Goal: Information Seeking & Learning: Learn about a topic

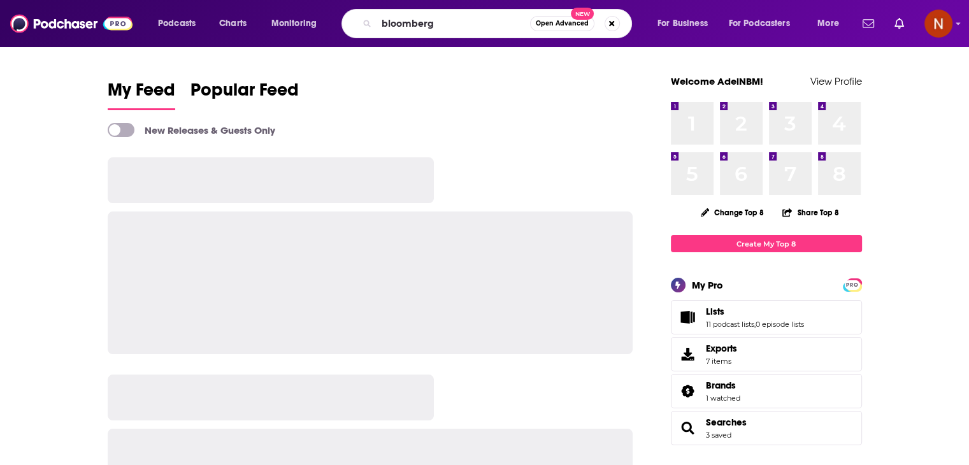
type input "bloomberg"
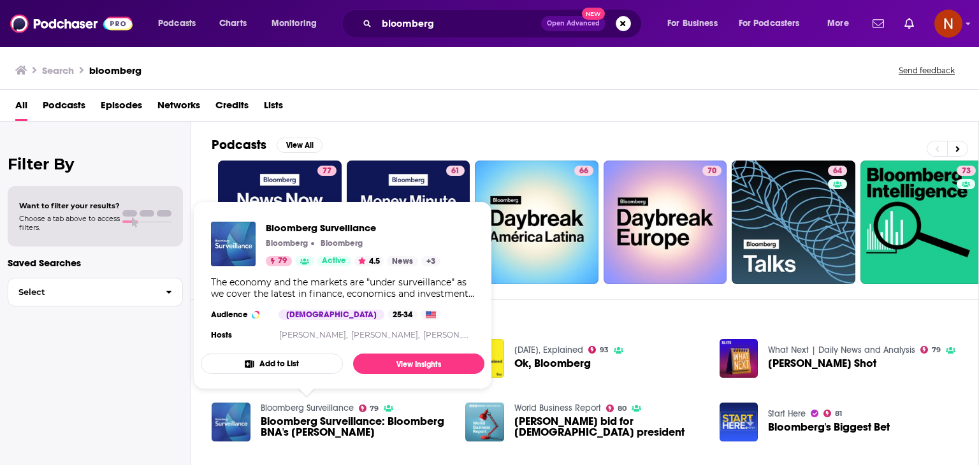
click at [278, 407] on link "Bloomberg Surveillance" at bounding box center [307, 408] width 93 height 11
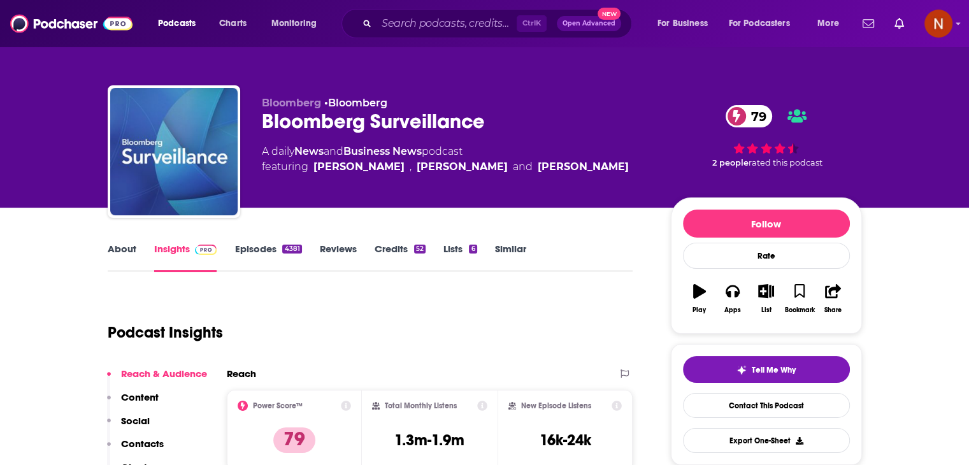
click at [415, 34] on div "Ctrl K Open Advanced New" at bounding box center [487, 23] width 291 height 29
click at [427, 28] on input "Search podcasts, credits, & more..." at bounding box center [447, 23] width 140 height 20
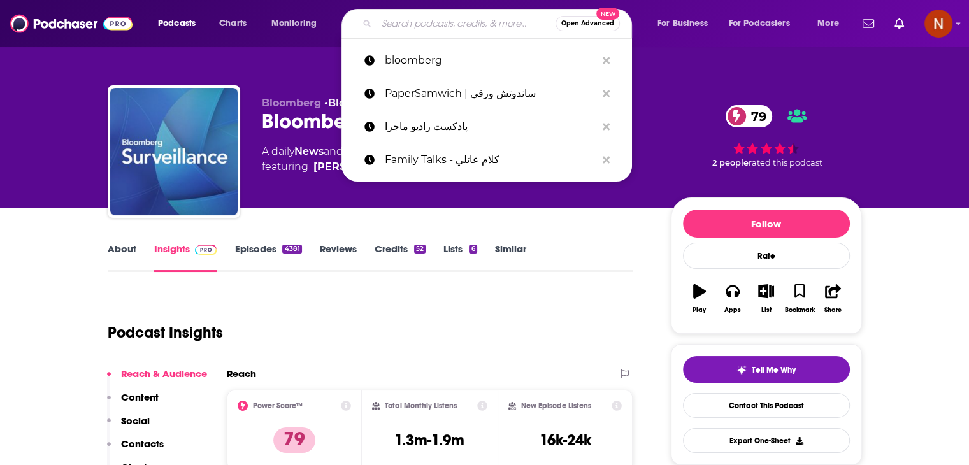
paste input "Odd Lots"
type input "Odd Lots"
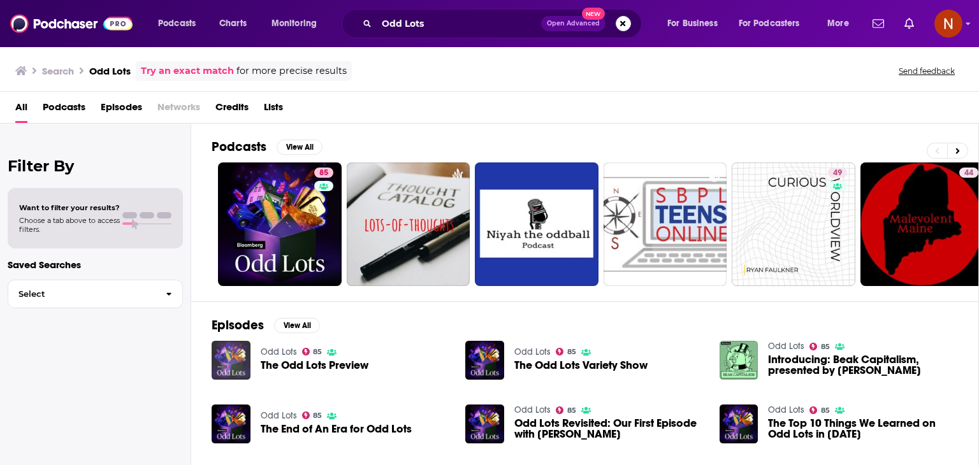
click at [229, 357] on img "The Odd Lots Preview" at bounding box center [231, 360] width 39 height 39
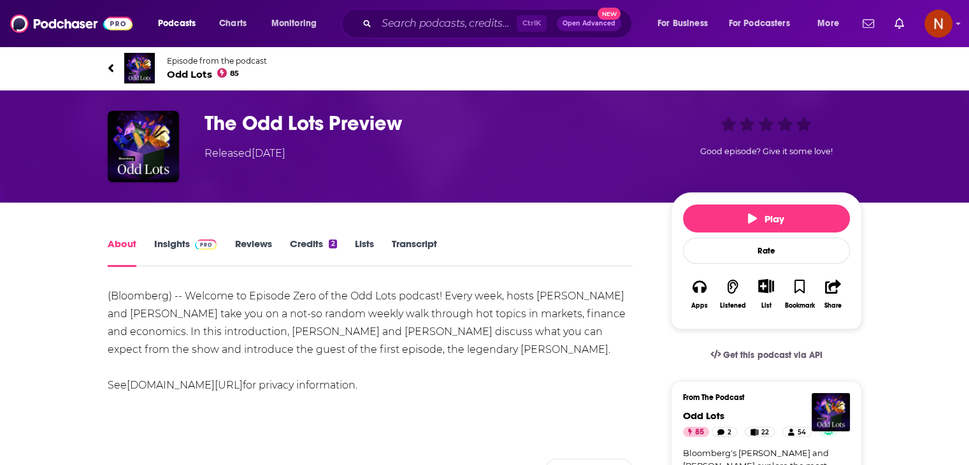
click at [176, 254] on link "Insights" at bounding box center [185, 252] width 63 height 29
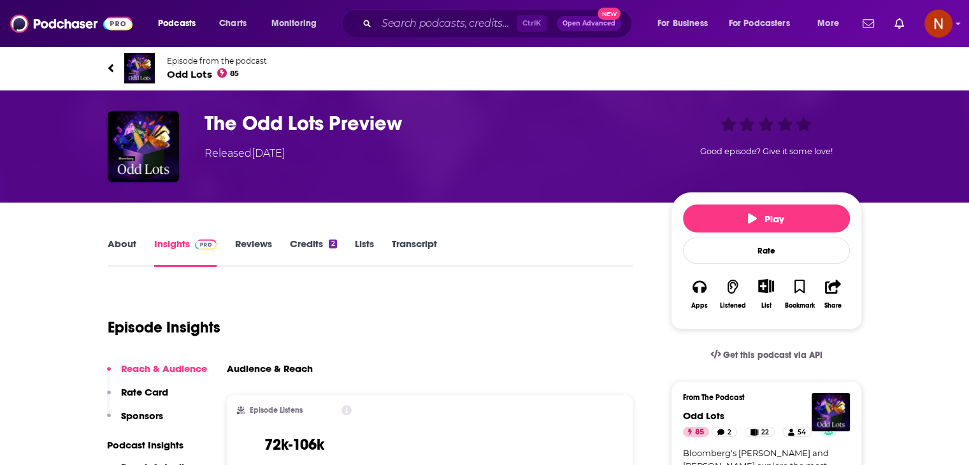
scroll to position [2129, 0]
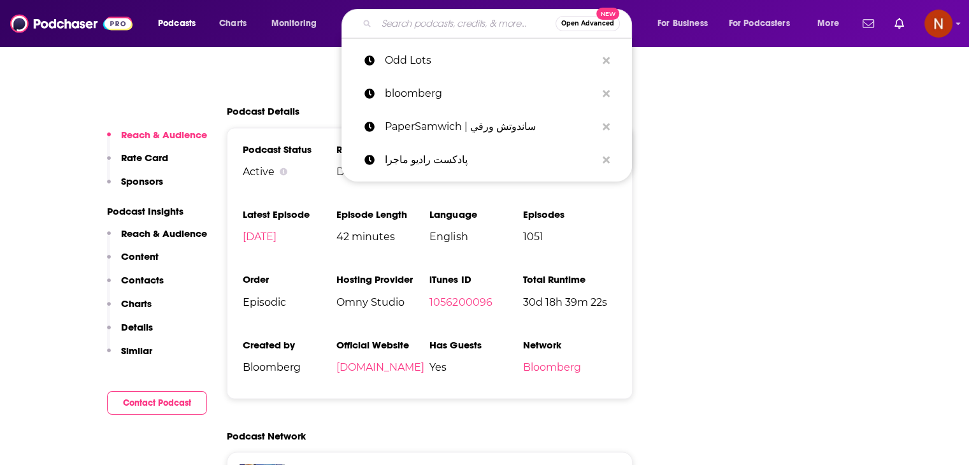
click at [471, 29] on input "Search podcasts, credits, & more..." at bounding box center [466, 23] width 179 height 20
paste input "من زكاها"
type input "من زكاها"
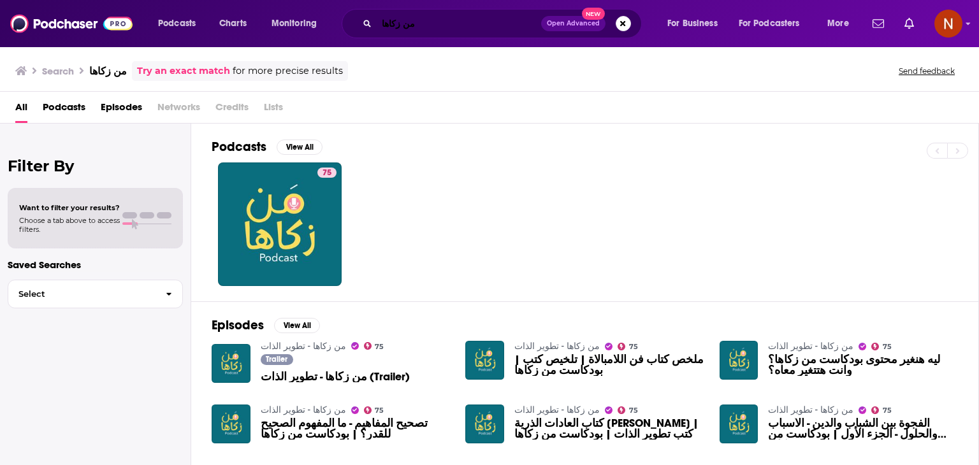
click at [445, 23] on input "من زكاها" at bounding box center [459, 23] width 164 height 20
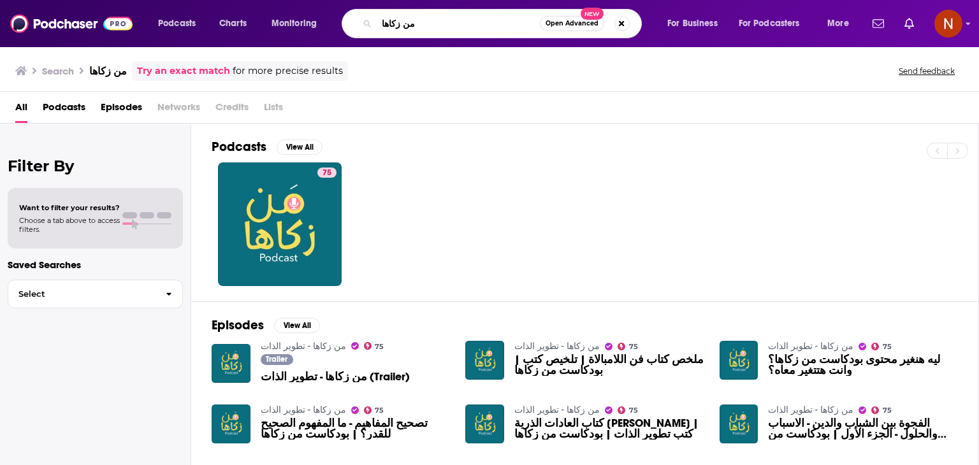
click at [445, 23] on input "من زكاها" at bounding box center [458, 23] width 163 height 20
type input "L"
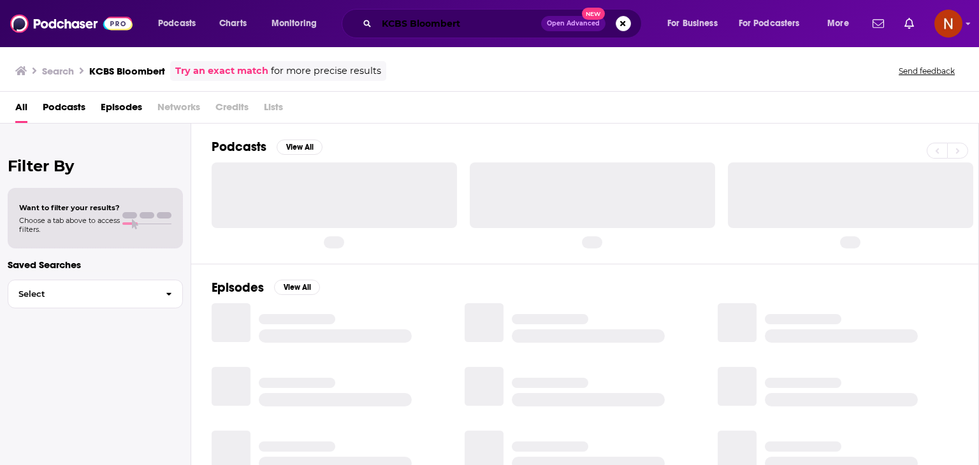
click at [486, 29] on input "KCBS Bloombert" at bounding box center [459, 23] width 164 height 20
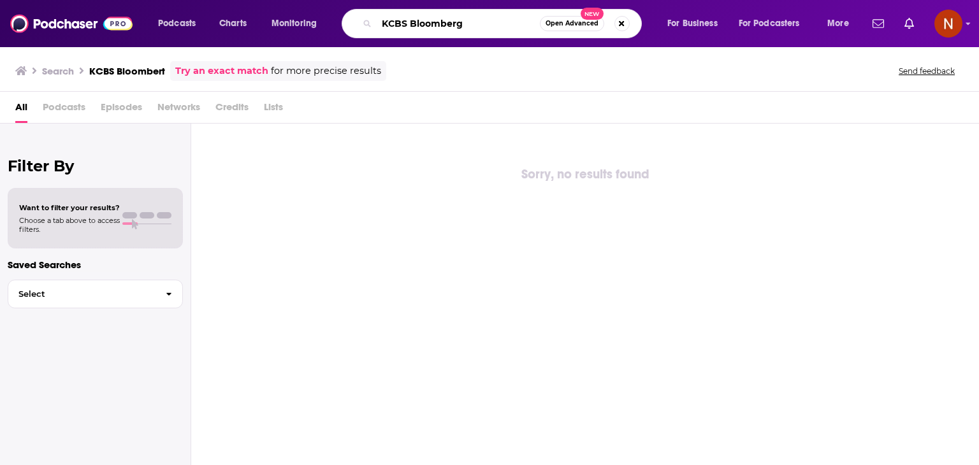
type input "KCBS Bloomberg"
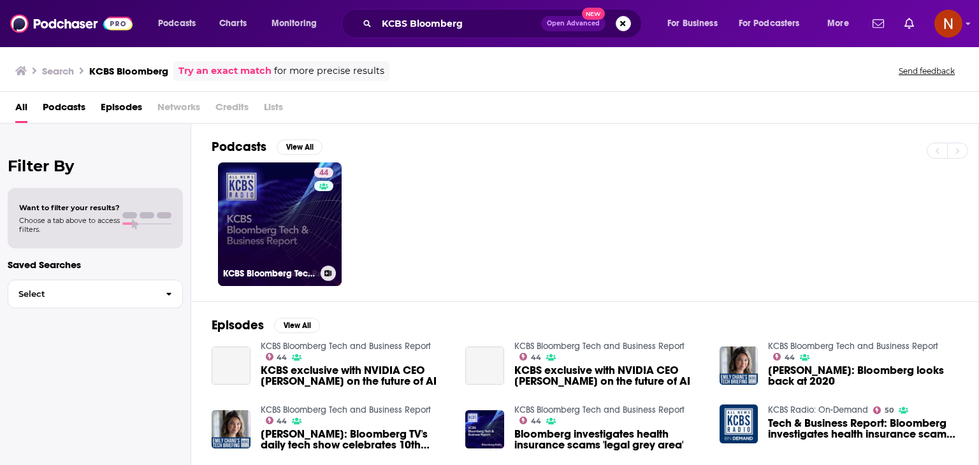
click at [287, 217] on link "44 KCBS Bloomberg Tech and Business Report" at bounding box center [280, 225] width 124 height 124
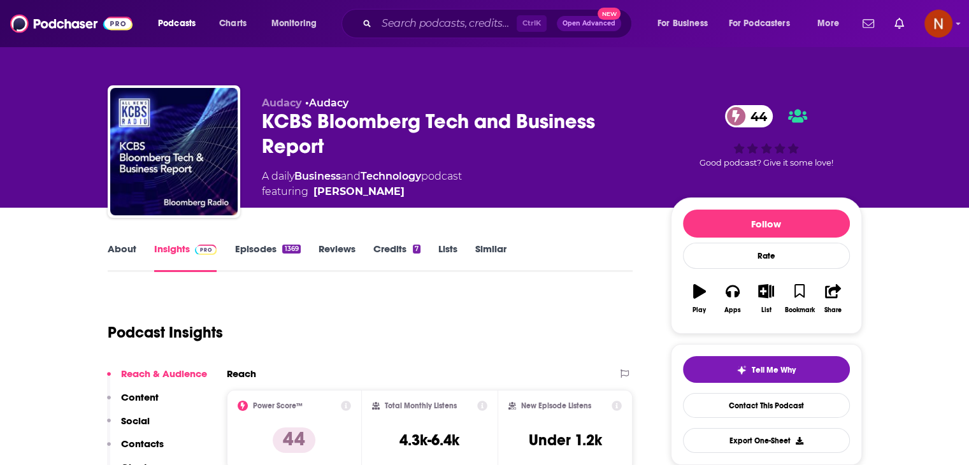
click at [441, 34] on div "Ctrl K Open Advanced New" at bounding box center [487, 23] width 291 height 29
click at [443, 18] on input "Search podcasts, credits, & more..." at bounding box center [447, 23] width 140 height 20
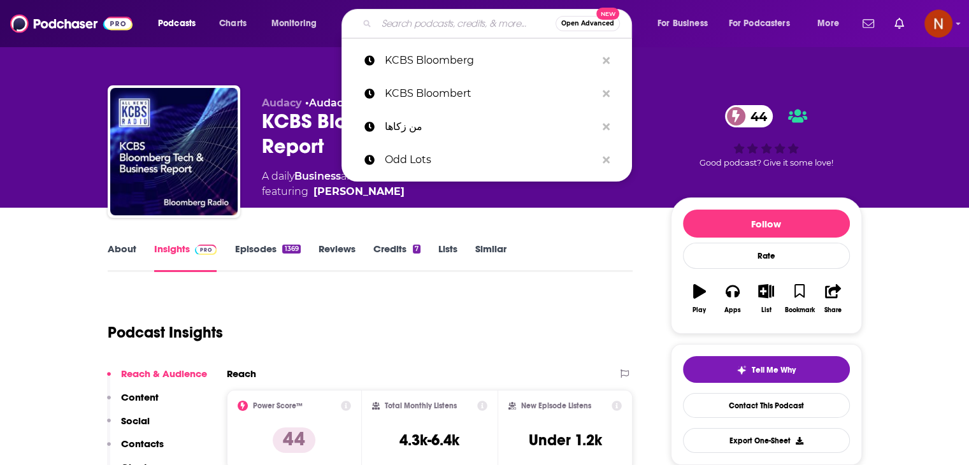
paste input "The Journal WSJ"
type input "The Journal WSJ"
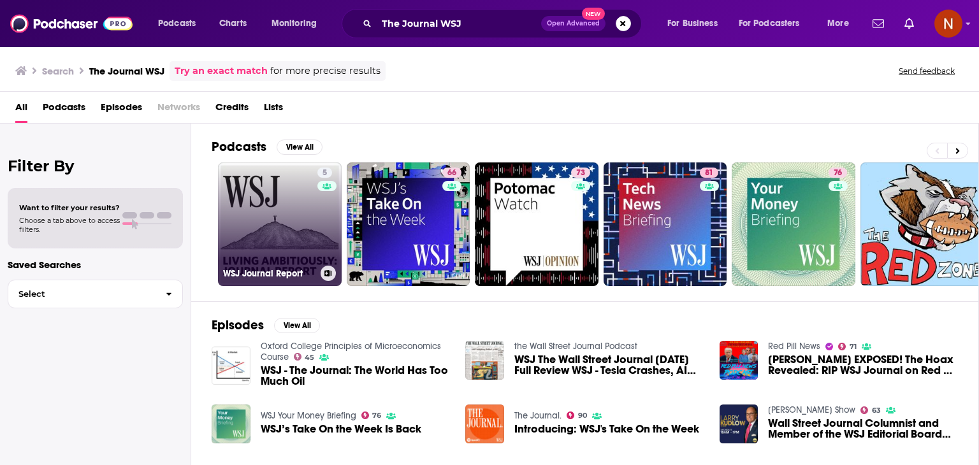
click at [266, 197] on link "5 WSJ Journal Report" at bounding box center [280, 225] width 124 height 124
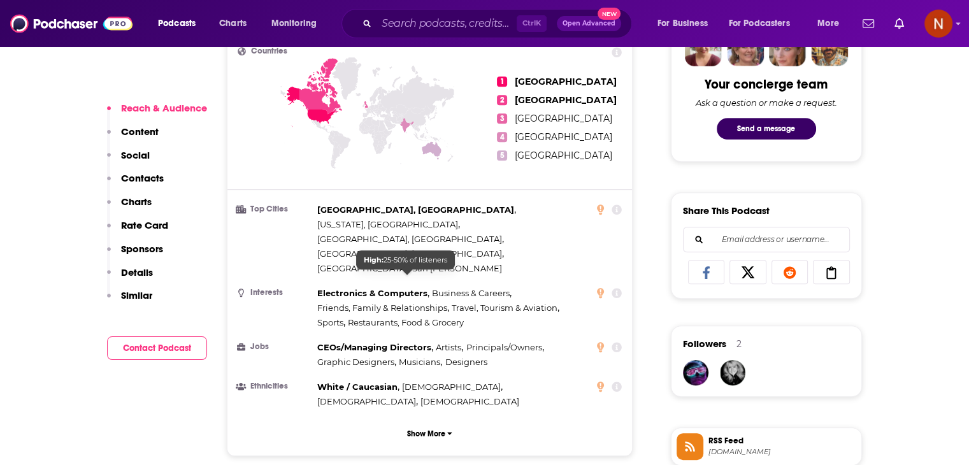
scroll to position [1807, 0]
